Goal: Task Accomplishment & Management: Manage account settings

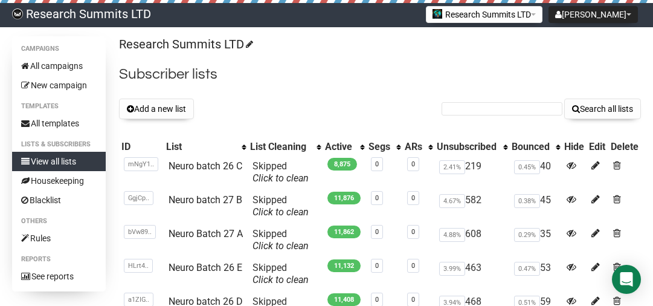
click at [161, 115] on button "Add a new list" at bounding box center [156, 108] width 75 height 21
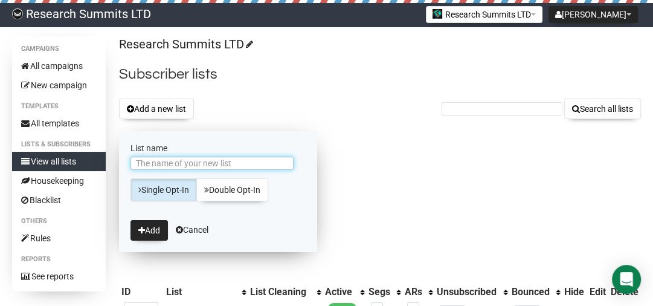
click at [173, 163] on input "List name" at bounding box center [211, 162] width 163 height 13
type input "Neuro Batch 27 D"
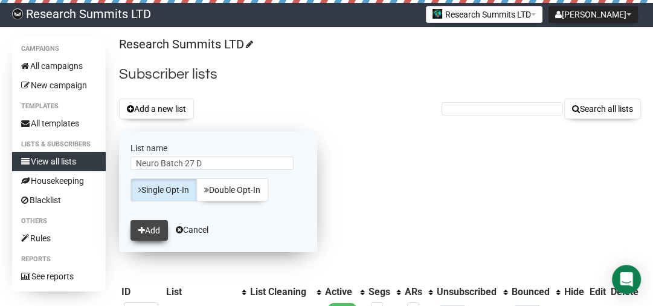
click at [150, 225] on button "Add" at bounding box center [148, 230] width 37 height 21
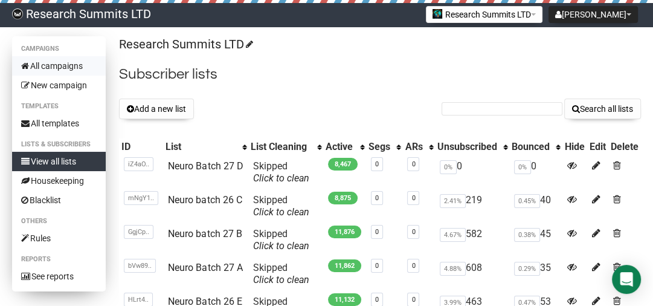
click at [72, 66] on link "All campaigns" at bounding box center [59, 65] width 94 height 19
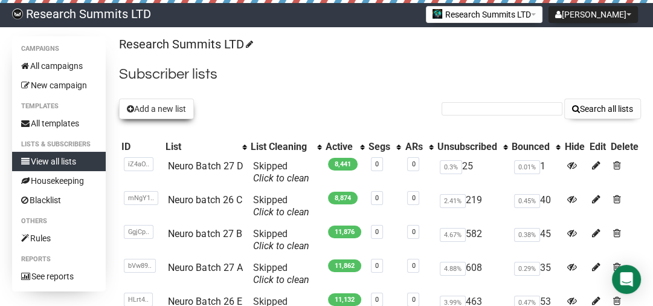
click at [179, 114] on button "Add a new list" at bounding box center [156, 108] width 75 height 21
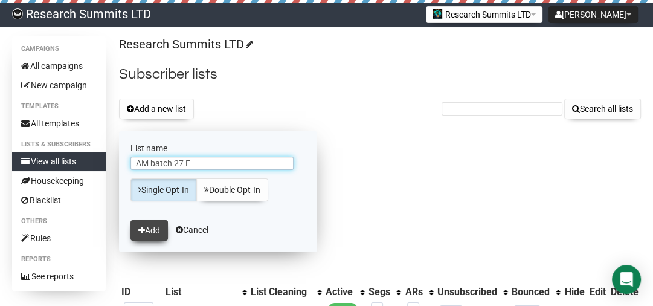
type input "AM batch 27 E"
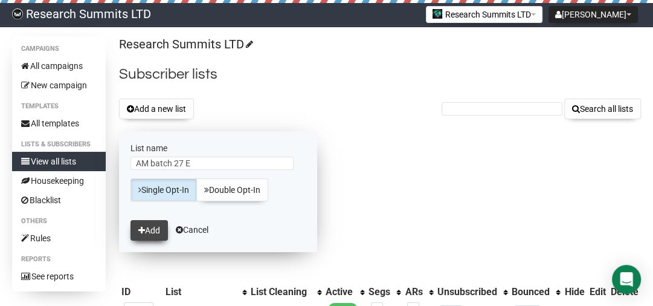
click at [141, 233] on icon "submit" at bounding box center [141, 230] width 7 height 8
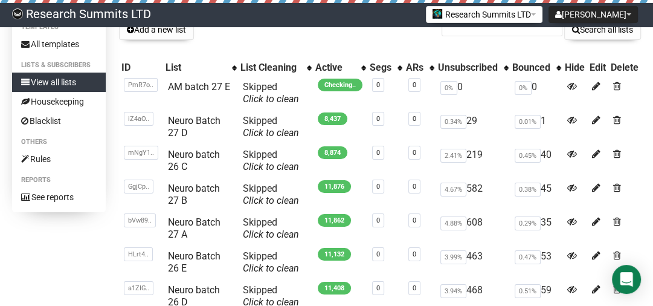
scroll to position [97, 0]
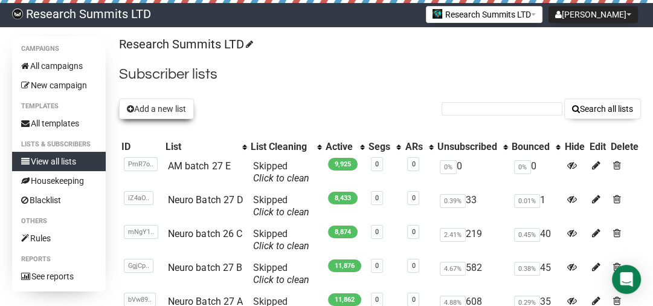
click at [172, 115] on button "Add a new list" at bounding box center [156, 108] width 75 height 21
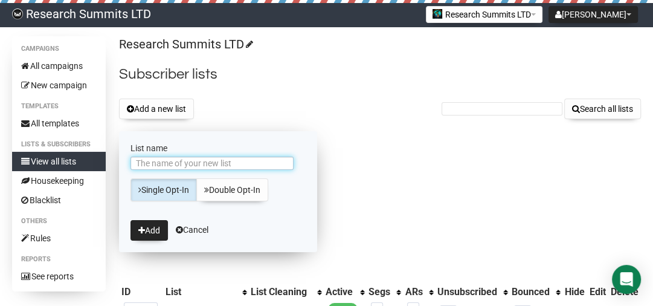
click at [173, 159] on input "List name" at bounding box center [211, 162] width 163 height 13
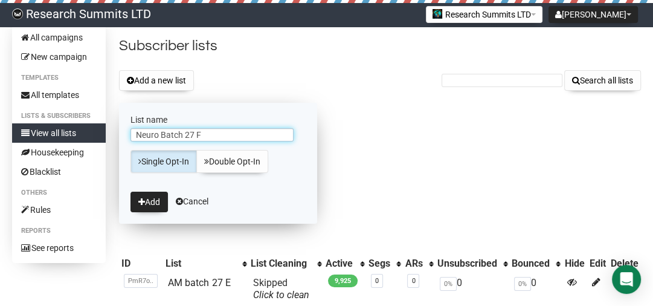
scroll to position [48, 0]
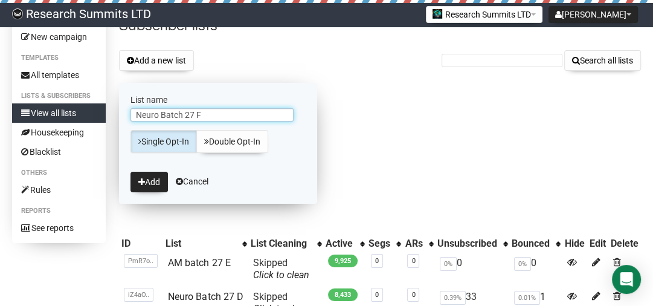
drag, startPoint x: 206, startPoint y: 114, endPoint x: 123, endPoint y: 104, distance: 83.4
click at [123, 104] on form "List name Neuro Batch 27 F Single Opt-In Double Opt-In Add Cancel" at bounding box center [218, 143] width 198 height 121
type input "WH Batch 27 F"
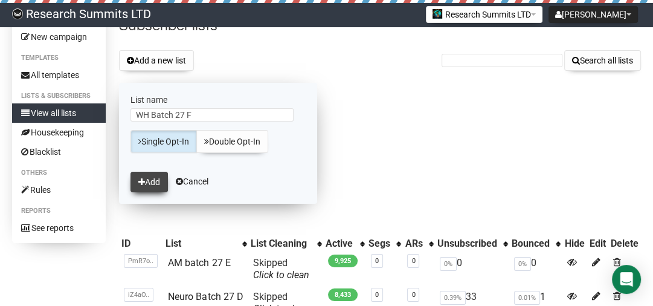
click at [147, 174] on button "Add" at bounding box center [148, 182] width 37 height 21
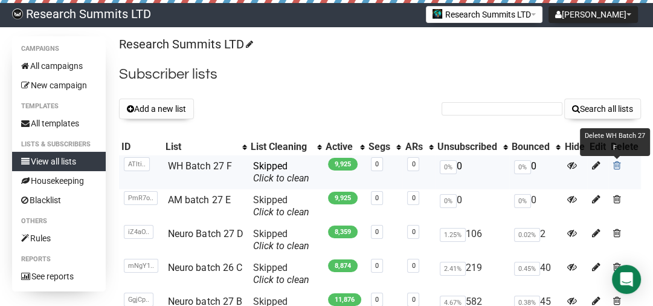
click at [617, 166] on span at bounding box center [617, 165] width 8 height 10
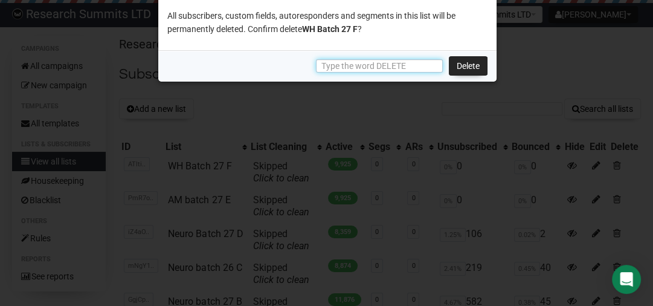
click at [393, 65] on input "text" at bounding box center [379, 65] width 127 height 13
click at [432, 108] on div at bounding box center [326, 153] width 653 height 306
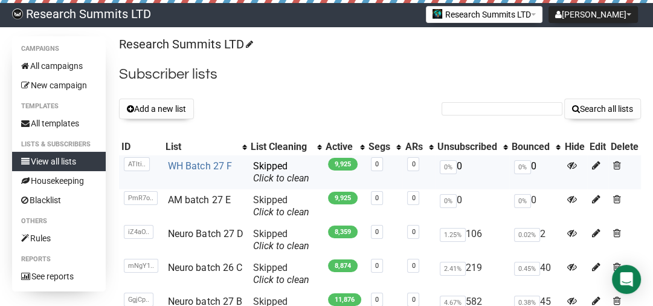
click at [185, 164] on link "WH Batch 27 F" at bounding box center [199, 165] width 63 height 11
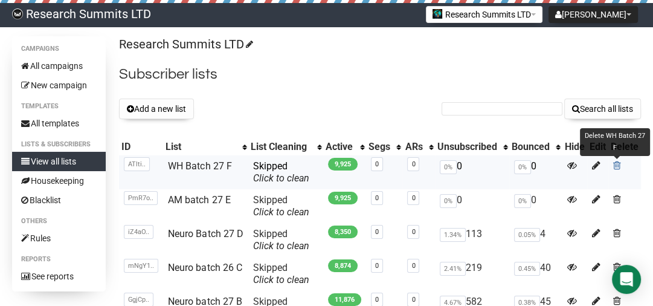
click at [616, 164] on span at bounding box center [617, 165] width 8 height 10
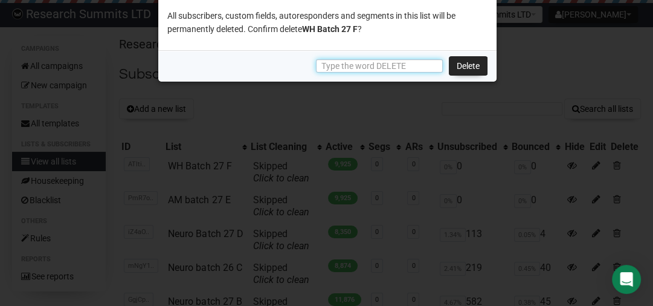
click at [373, 65] on input "text" at bounding box center [379, 65] width 127 height 13
type input "DELETE"
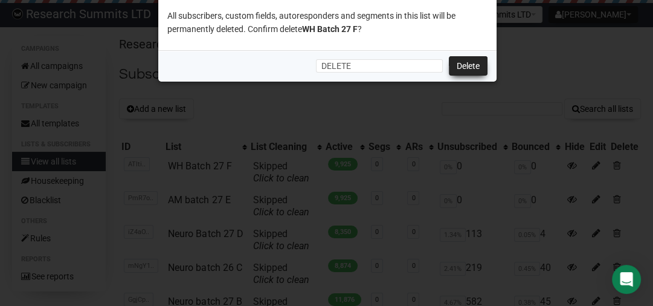
click at [475, 60] on link "Delete" at bounding box center [468, 65] width 39 height 19
click at [475, 63] on link "Delete" at bounding box center [468, 65] width 39 height 19
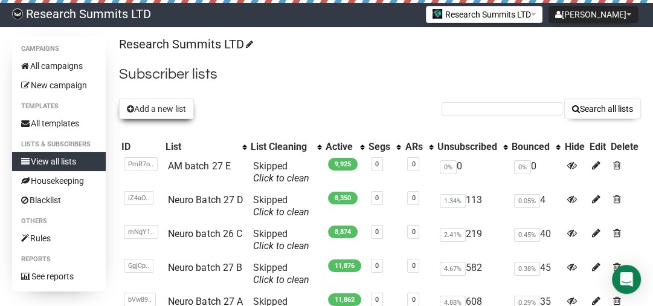
click at [160, 116] on button "Add a new list" at bounding box center [156, 108] width 75 height 21
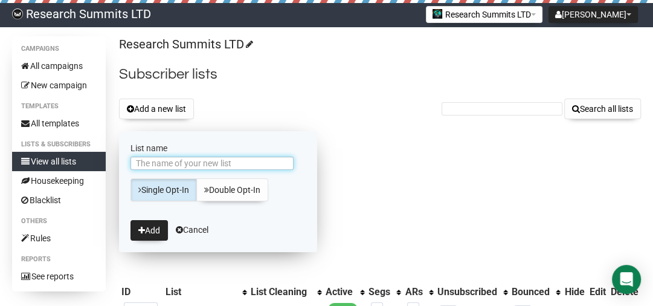
click at [182, 161] on input "List name" at bounding box center [211, 162] width 163 height 13
type input "WH Batch 27 F"
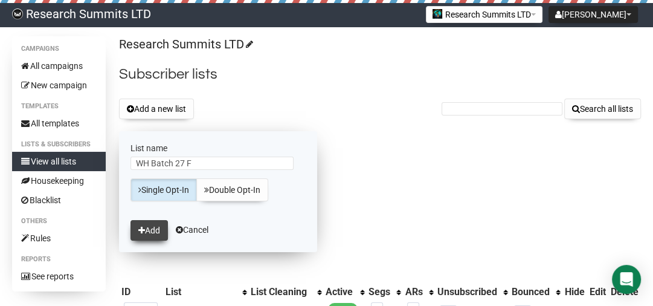
click at [158, 223] on button "Add" at bounding box center [148, 230] width 37 height 21
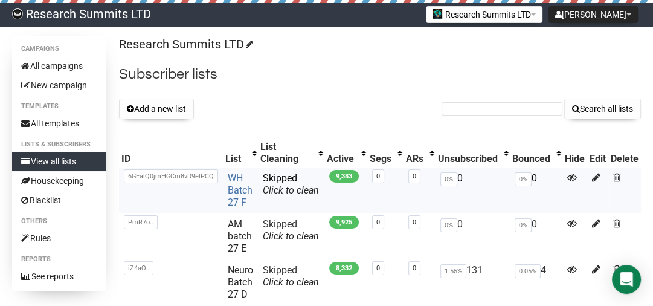
click at [237, 182] on link "WH Batch 27 F" at bounding box center [240, 190] width 25 height 36
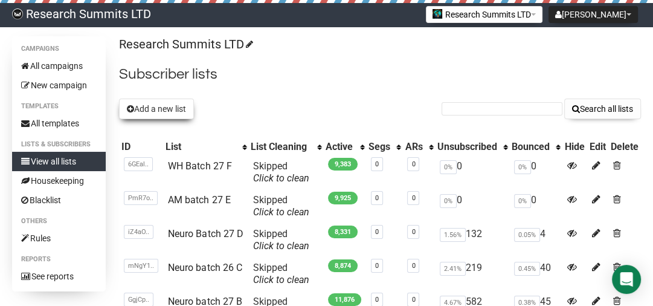
click at [174, 111] on button "Add a new list" at bounding box center [156, 108] width 75 height 21
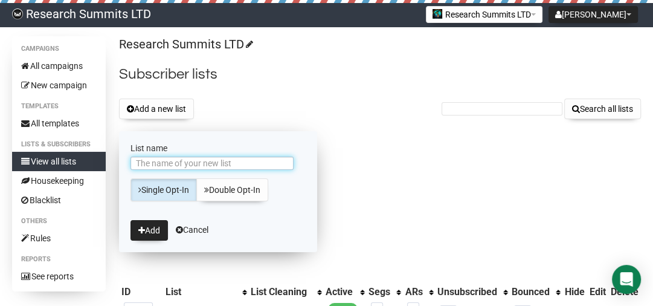
click at [151, 166] on input "List name" at bounding box center [211, 162] width 163 height 13
type input "OG batch 27 G"
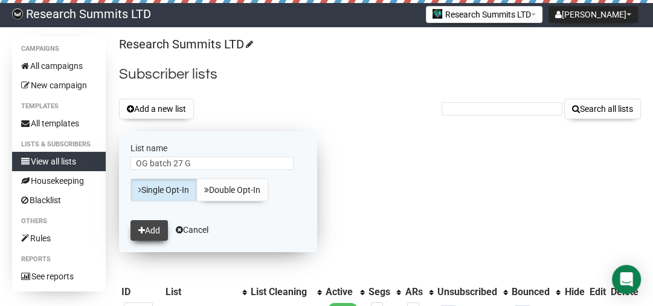
click at [150, 234] on button "Add" at bounding box center [148, 230] width 37 height 21
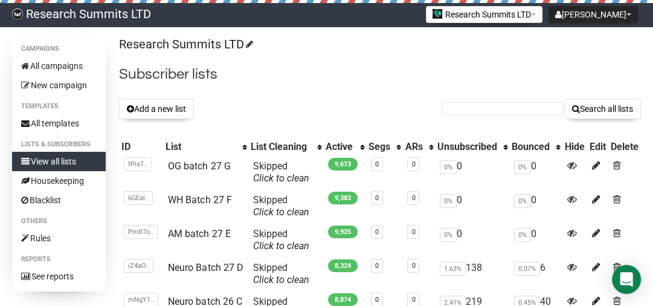
click at [86, 3] on link "Research Summits LTD" at bounding box center [81, 15] width 163 height 24
